Goal: Task Accomplishment & Management: Complete application form

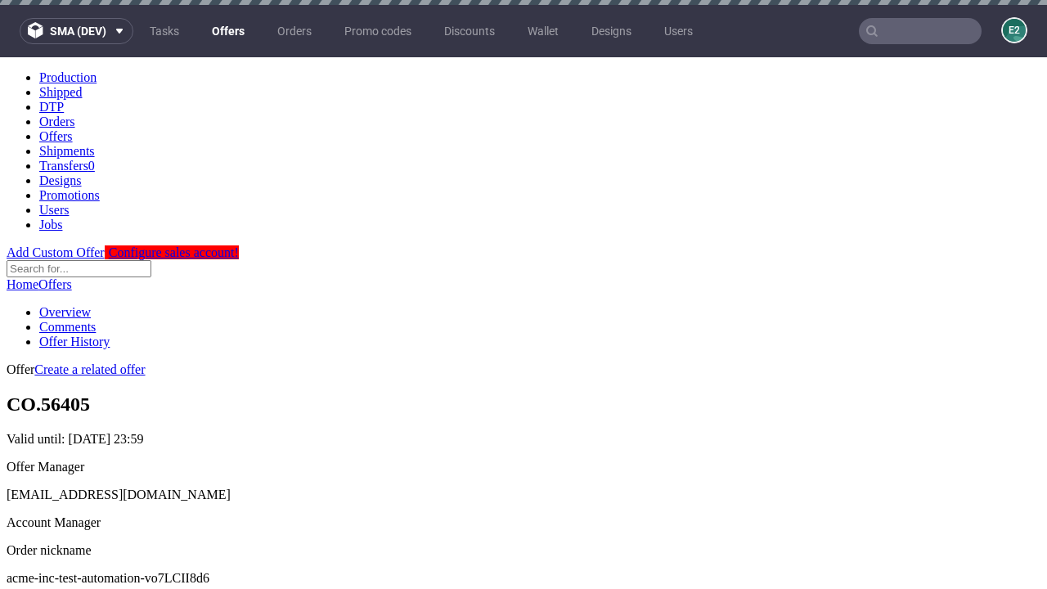
scroll to position [5, 0]
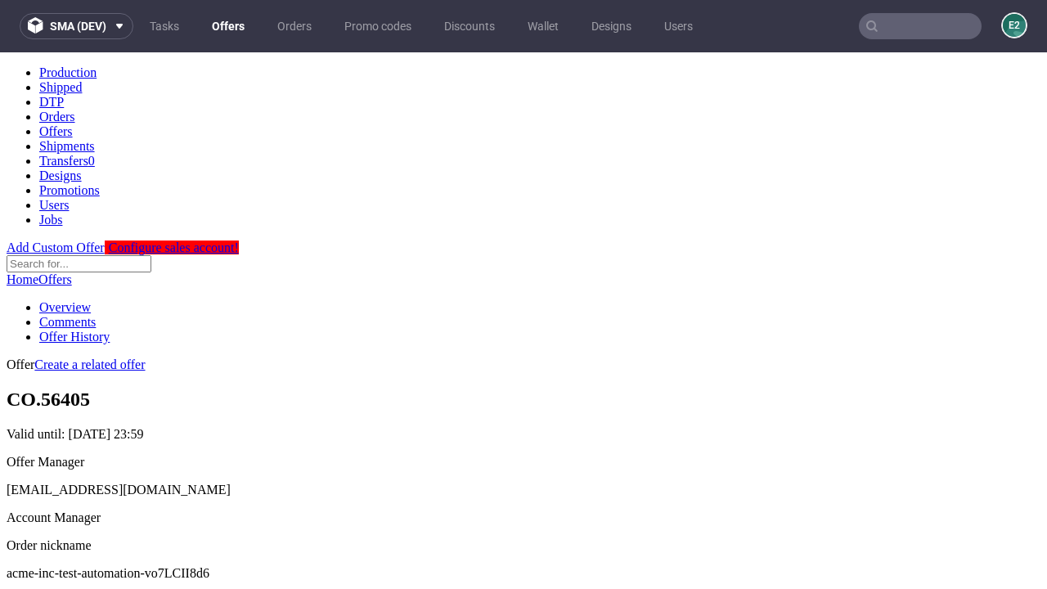
scroll to position [162, 0]
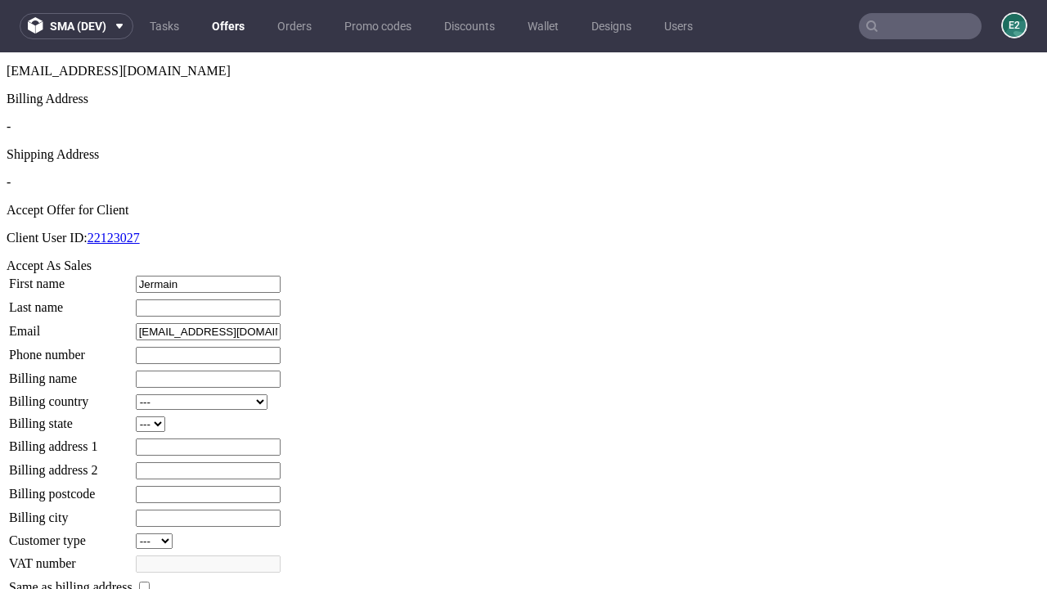
type input "Jermain"
type input "Hayes"
type input "1509813888"
type input "Ottis.Davis2"
select select "13"
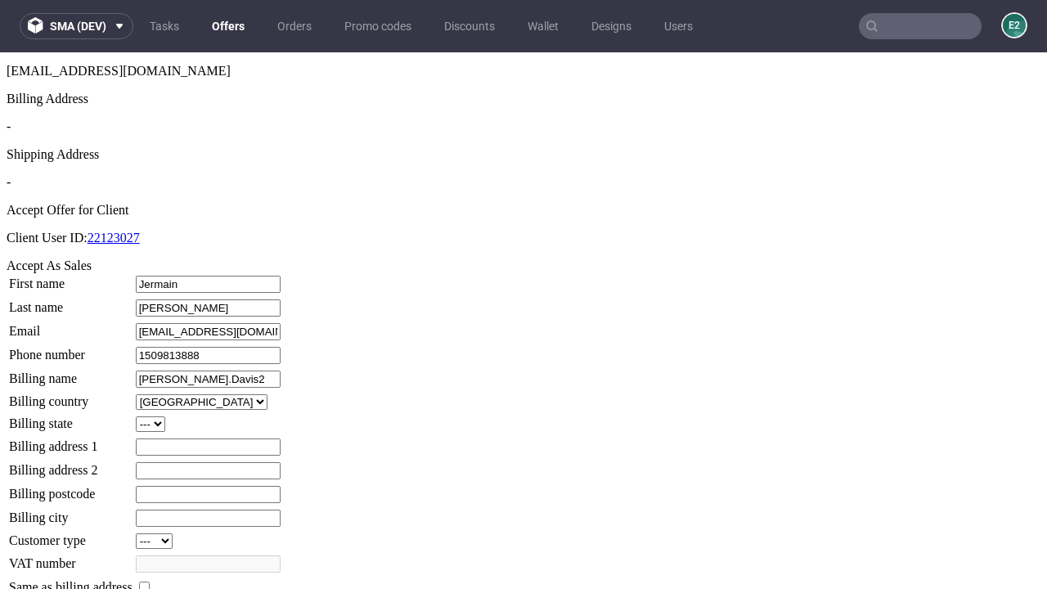
type input "Ottis.Davis2"
type input "3 Allen View"
select select "132"
type input "3 Allen View"
type input "AS1 0UK"
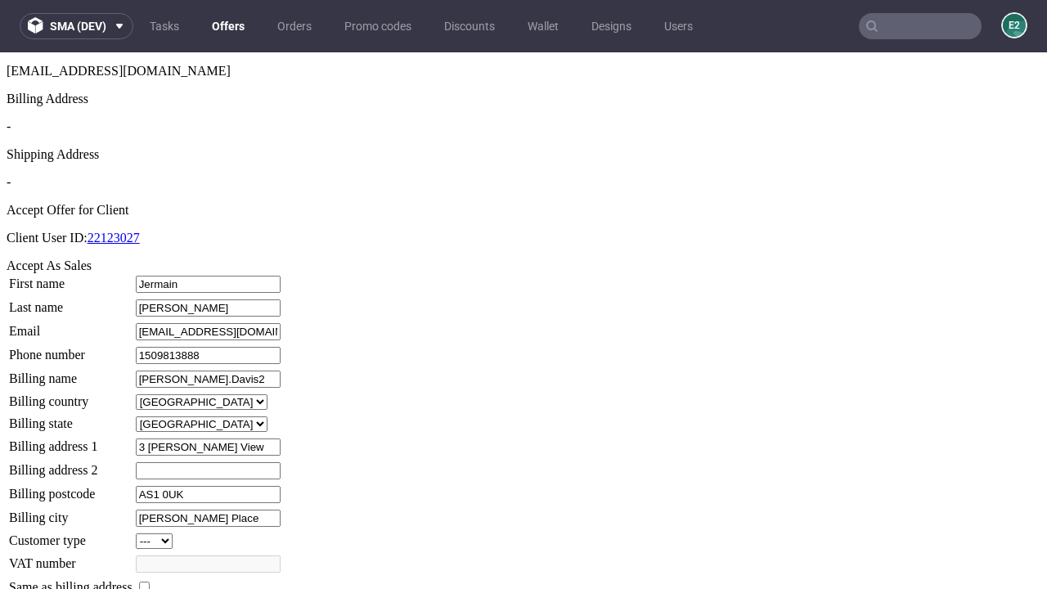
type input "Schuppe Place"
click at [150, 582] on input "checkbox" at bounding box center [144, 587] width 11 height 11
checkbox input "true"
type input "Ottis.Davis2"
select select "13"
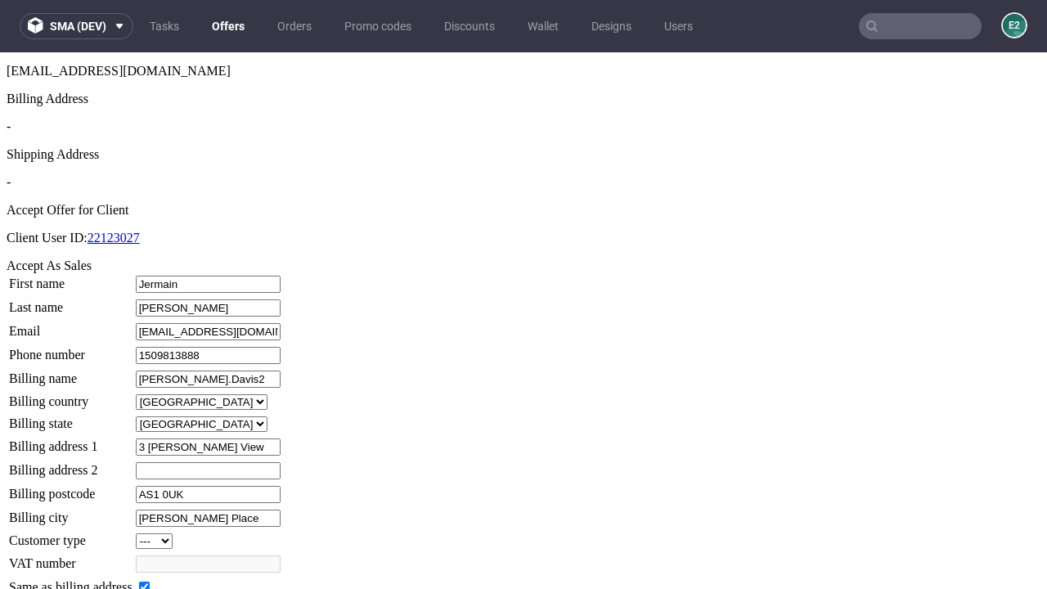
type input "3 Allen View"
type input "AS1 0UK"
type input "Schuppe Place"
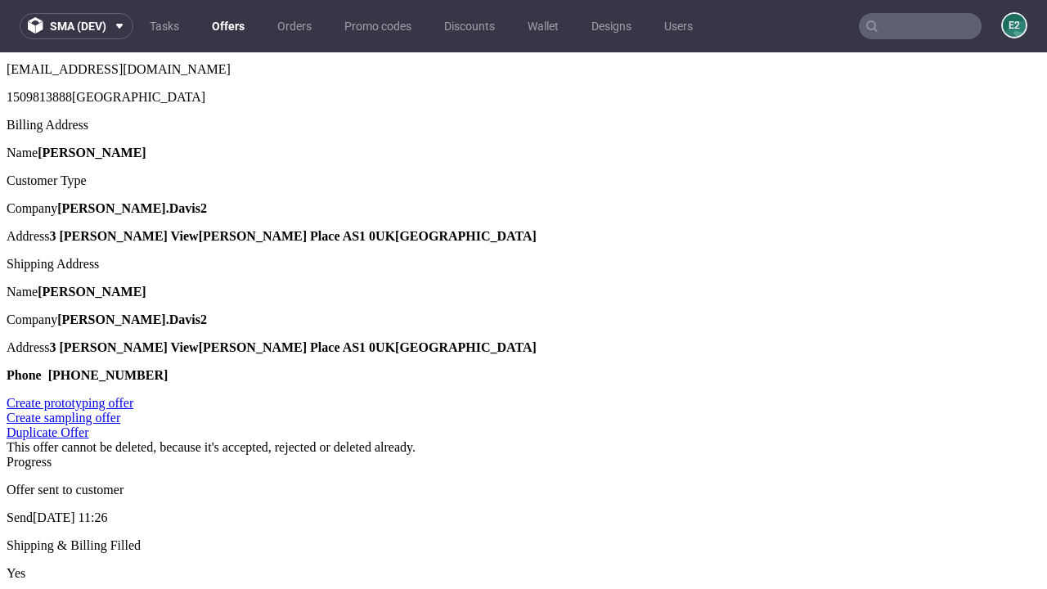
scroll to position [0, 0]
